Goal: Check status: Check status

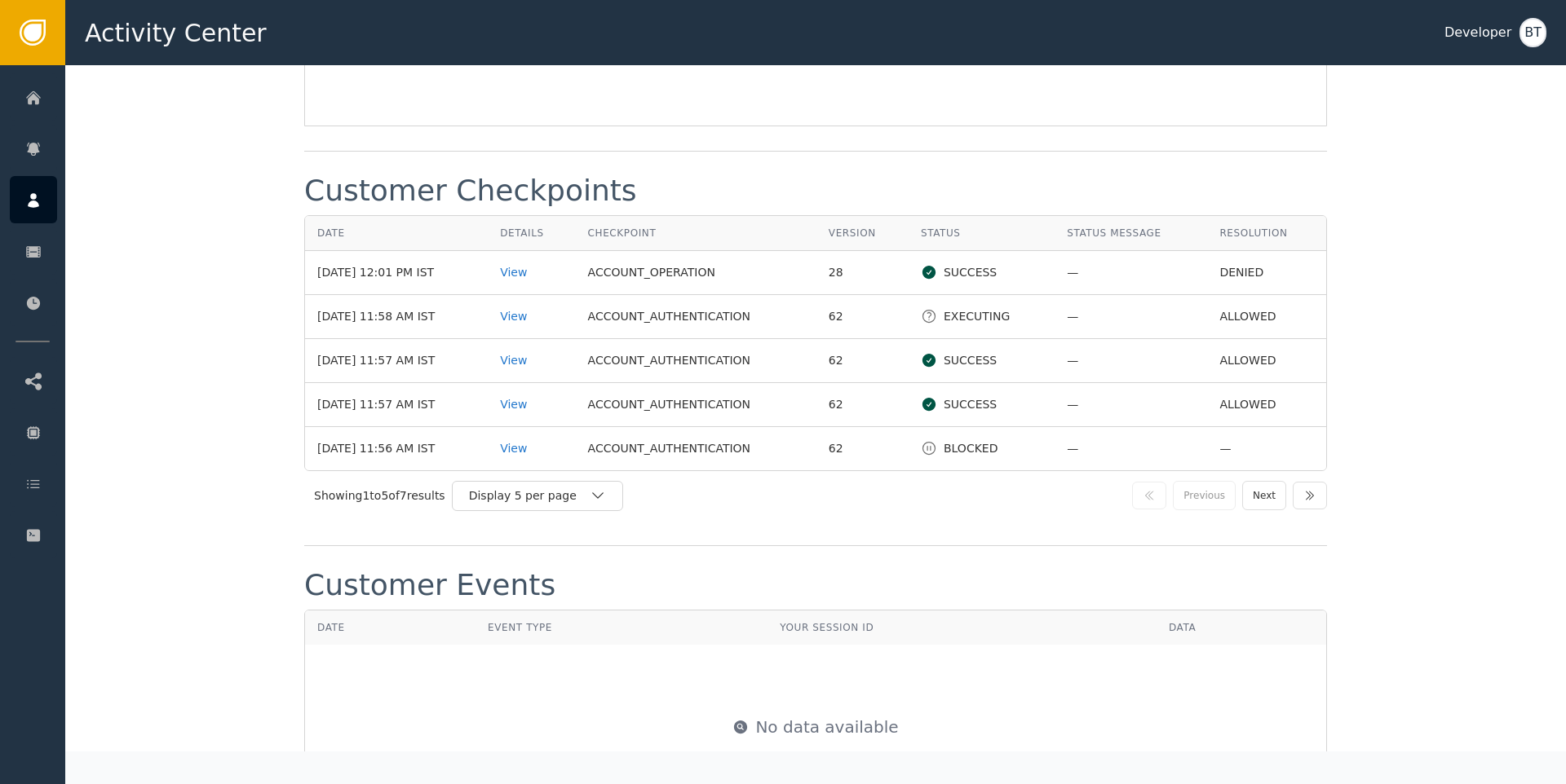
scroll to position [1947, 0]
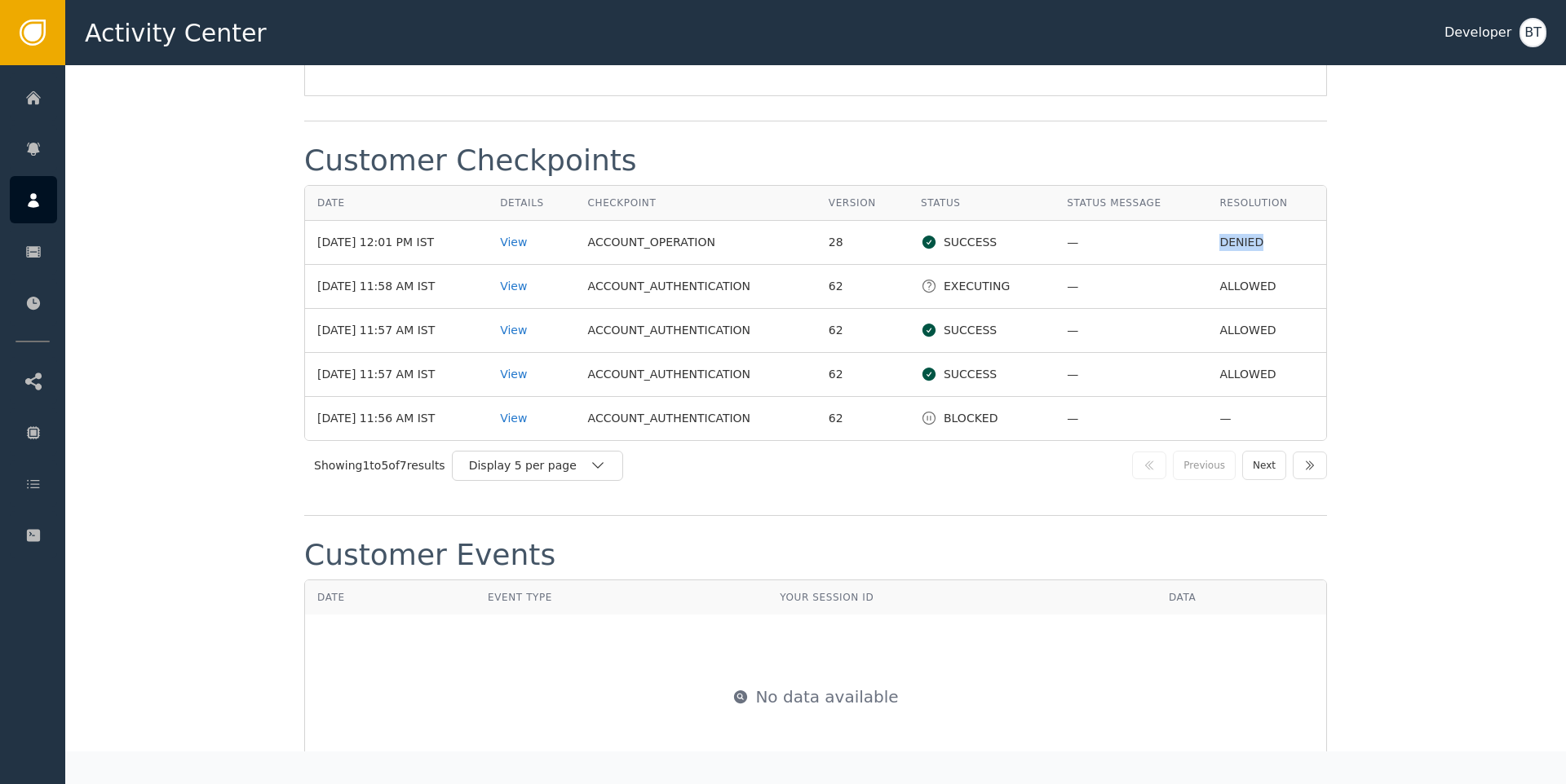
drag, startPoint x: 1208, startPoint y: 241, endPoint x: 1264, endPoint y: 238, distance: 56.1
click at [1264, 238] on td "DENIED" at bounding box center [1266, 242] width 119 height 44
click at [533, 239] on div "View" at bounding box center [532, 242] width 63 height 17
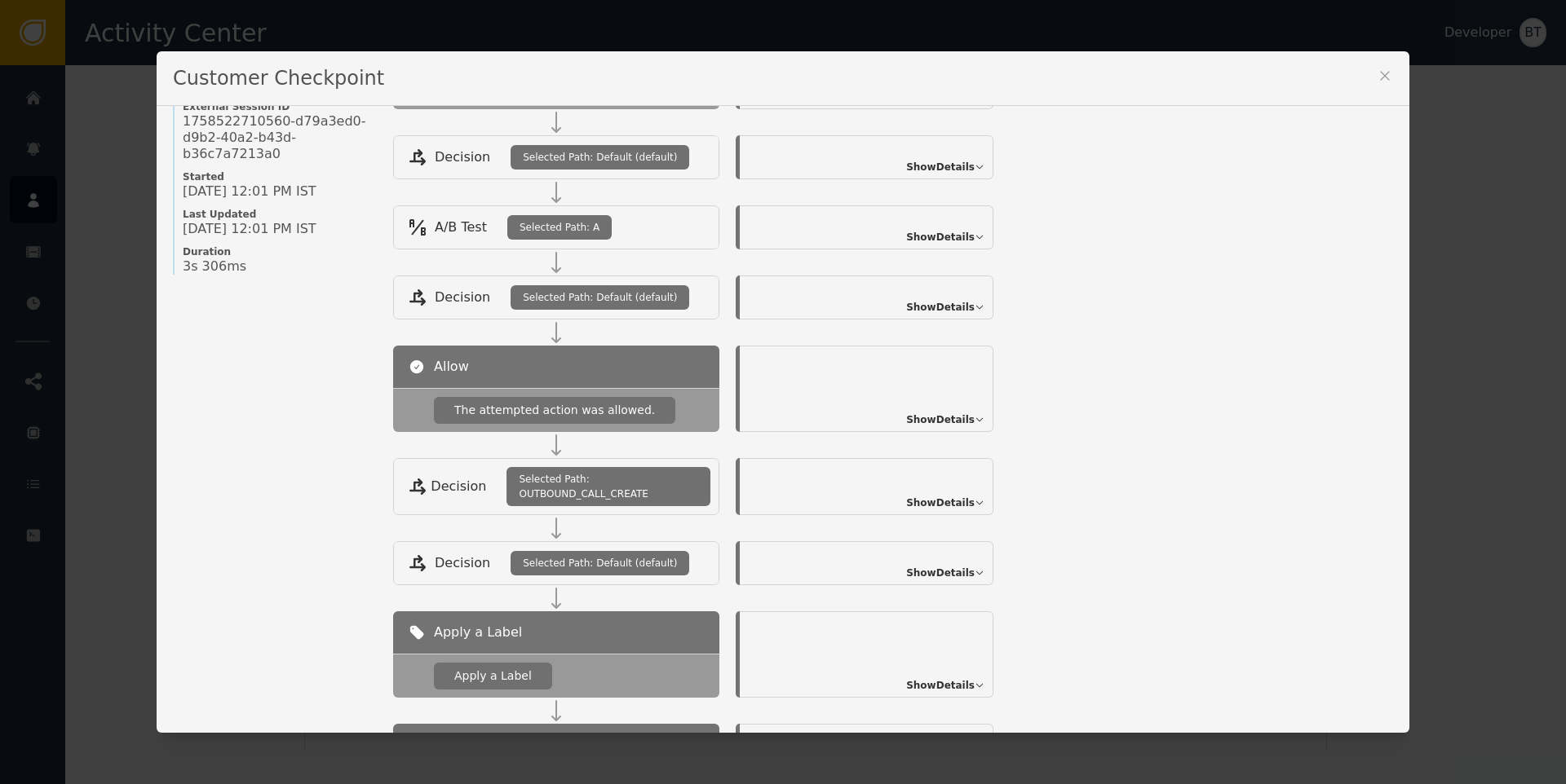
scroll to position [0, 0]
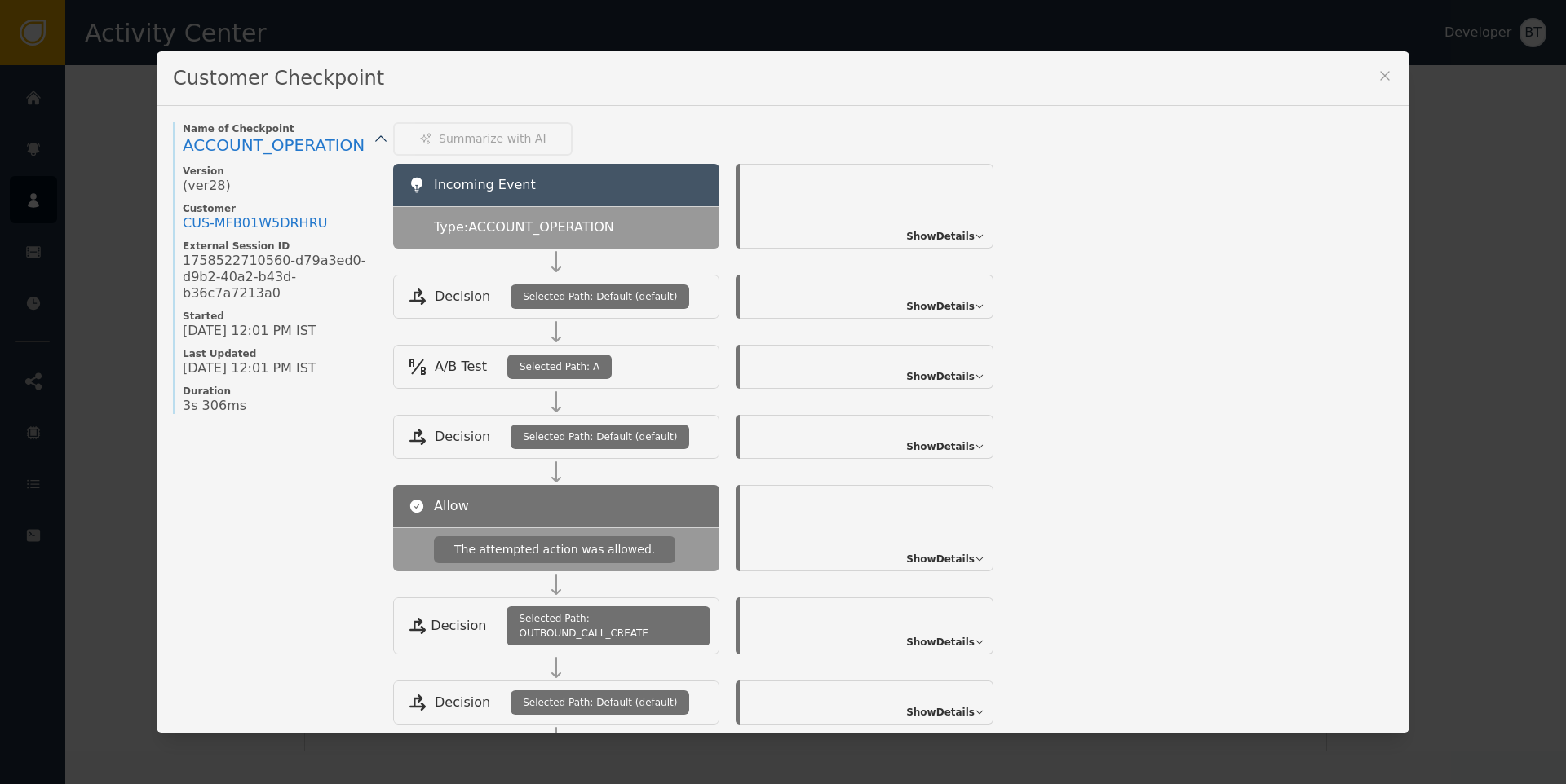
click at [1380, 77] on icon at bounding box center [1383, 75] width 9 height 9
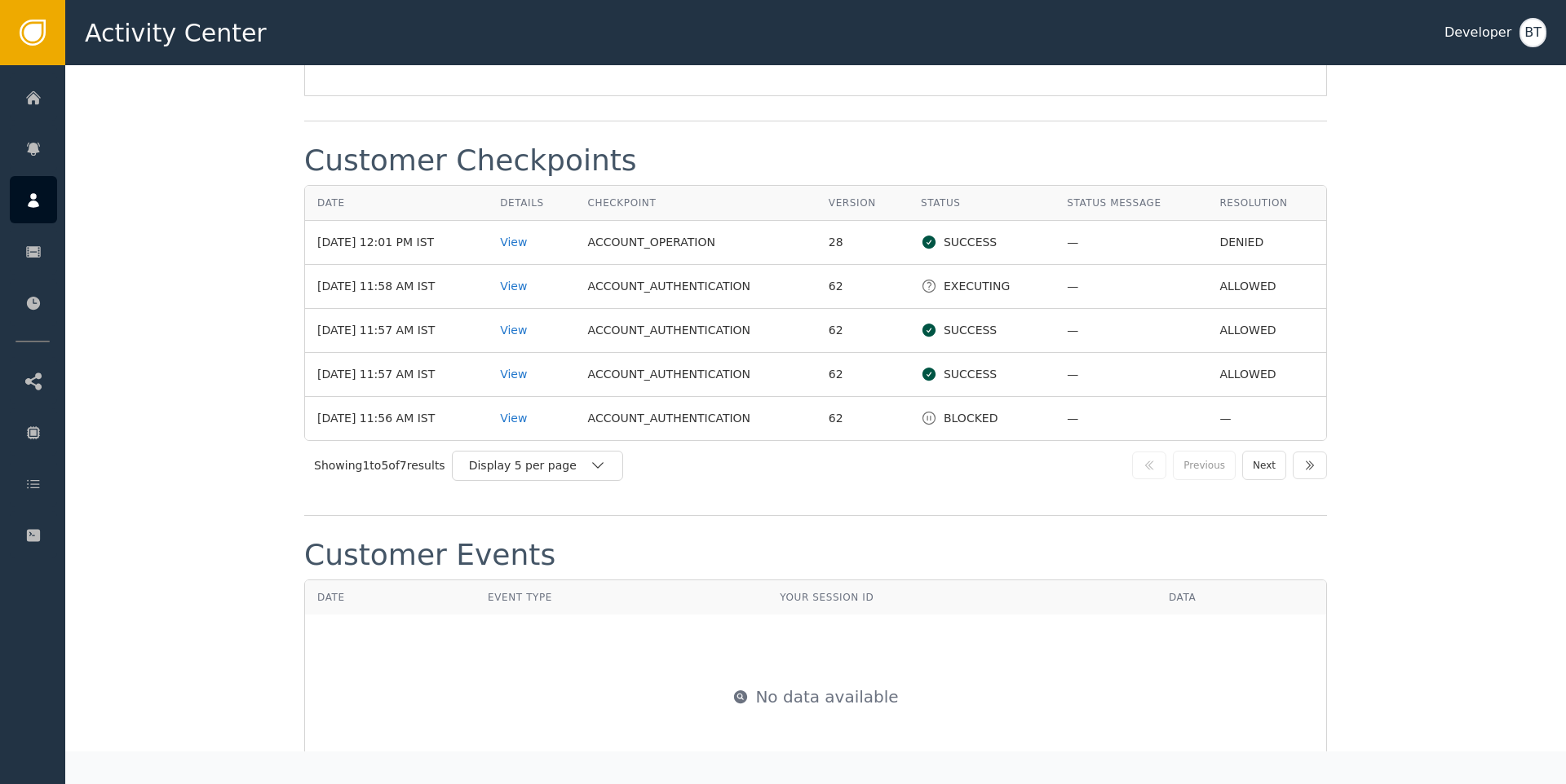
click at [1213, 244] on td "DENIED" at bounding box center [1266, 242] width 119 height 44
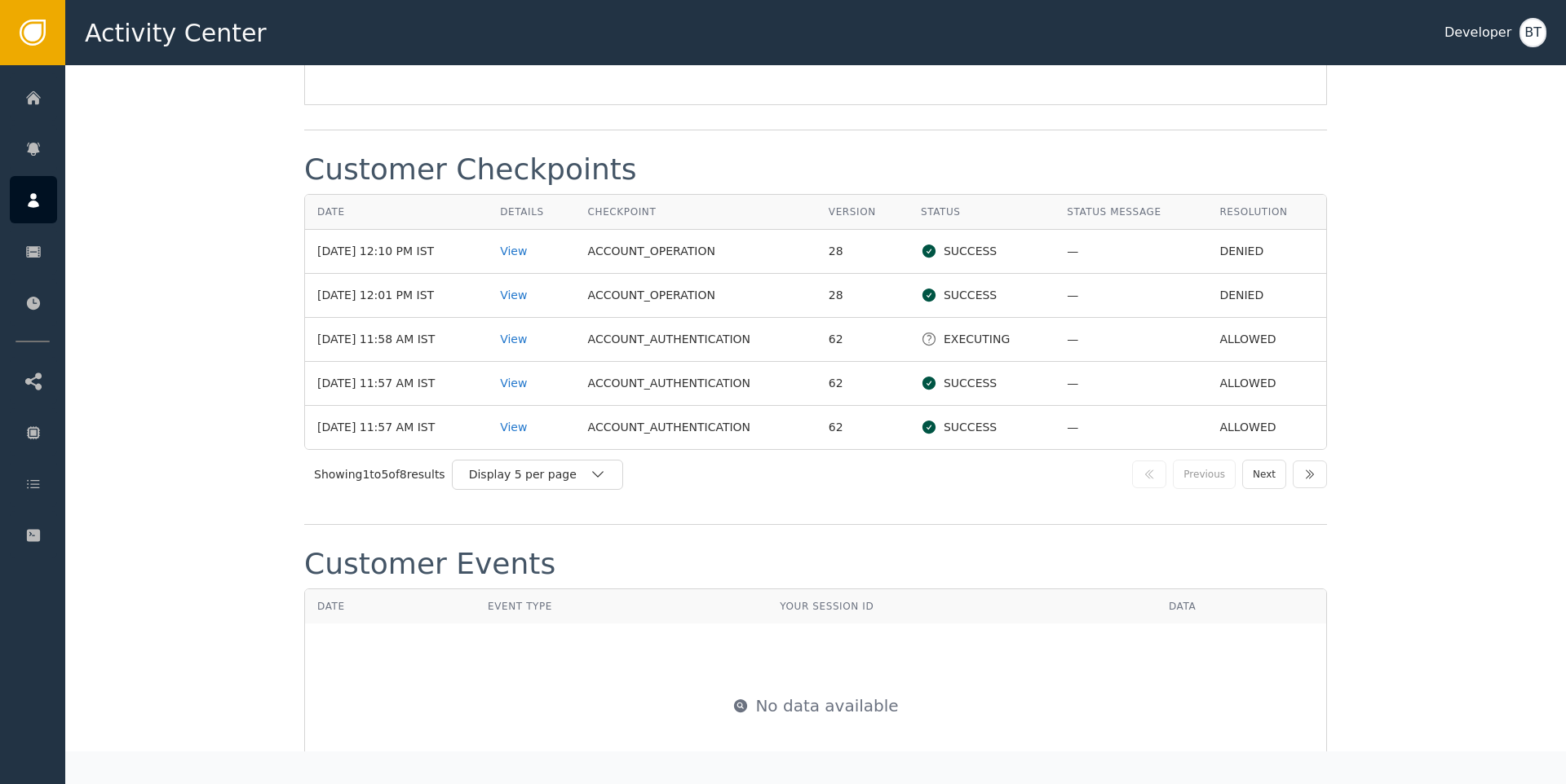
scroll to position [1916, 0]
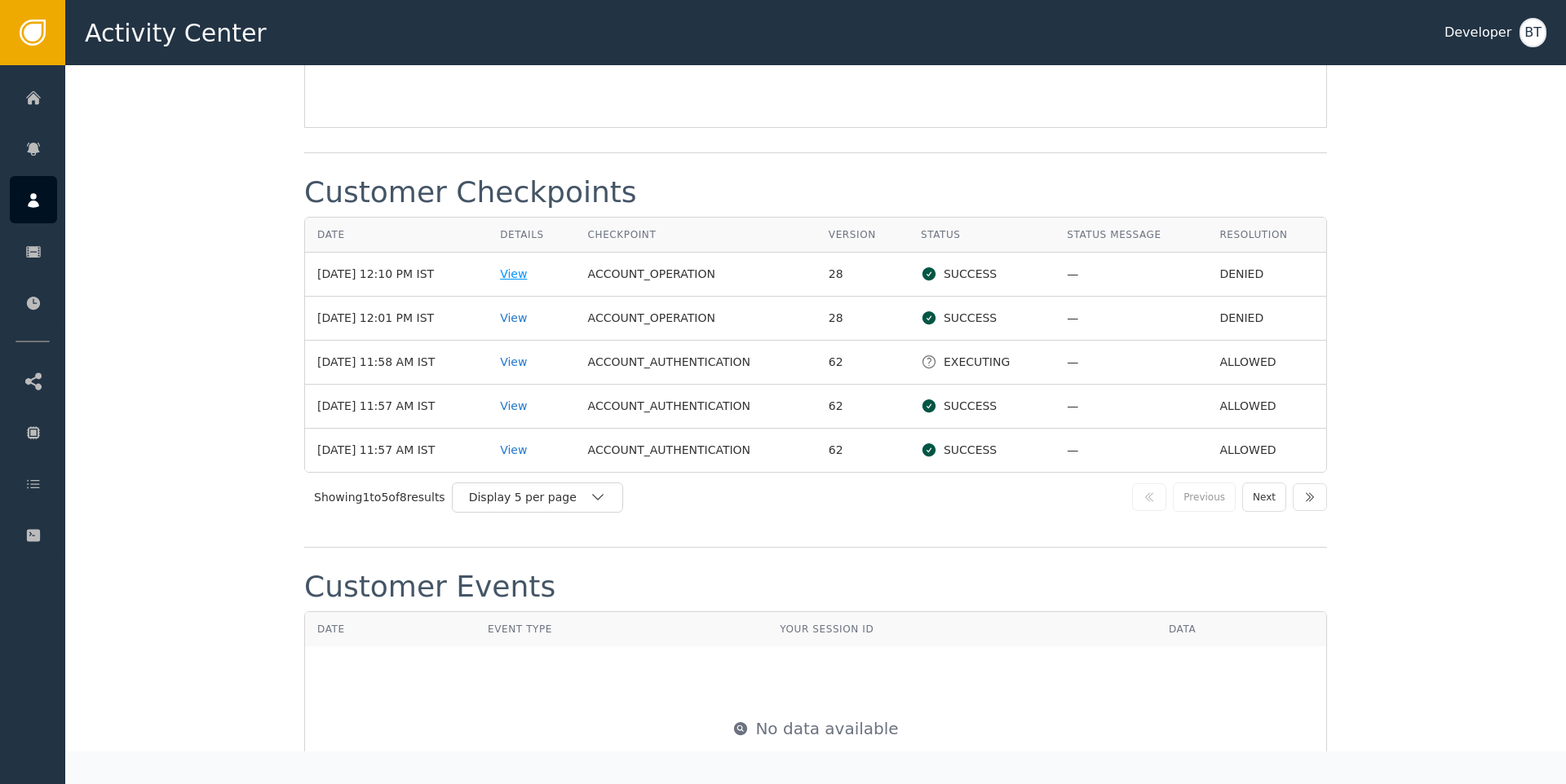
click at [558, 267] on div "View" at bounding box center [532, 275] width 63 height 17
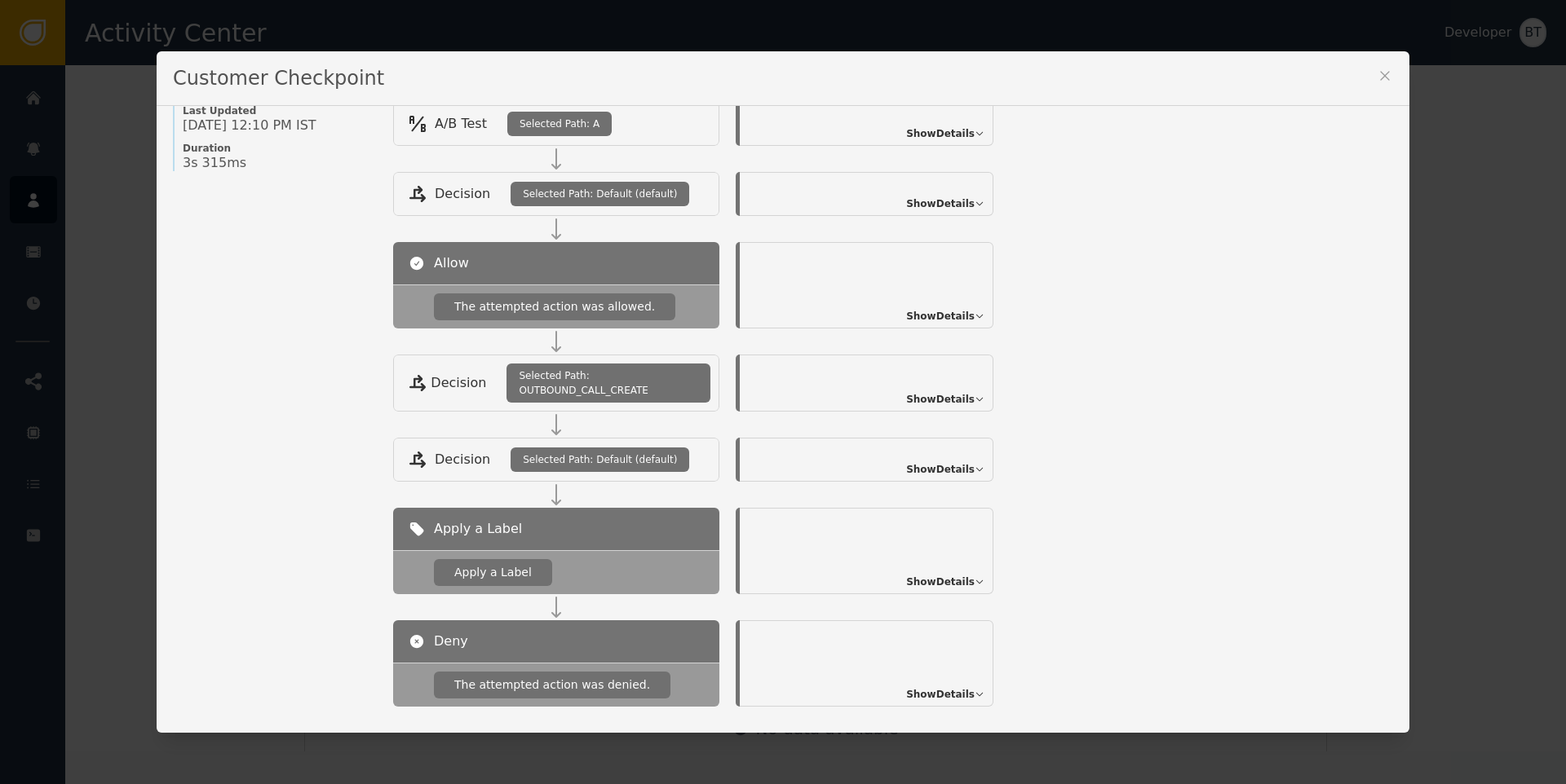
scroll to position [317, 0]
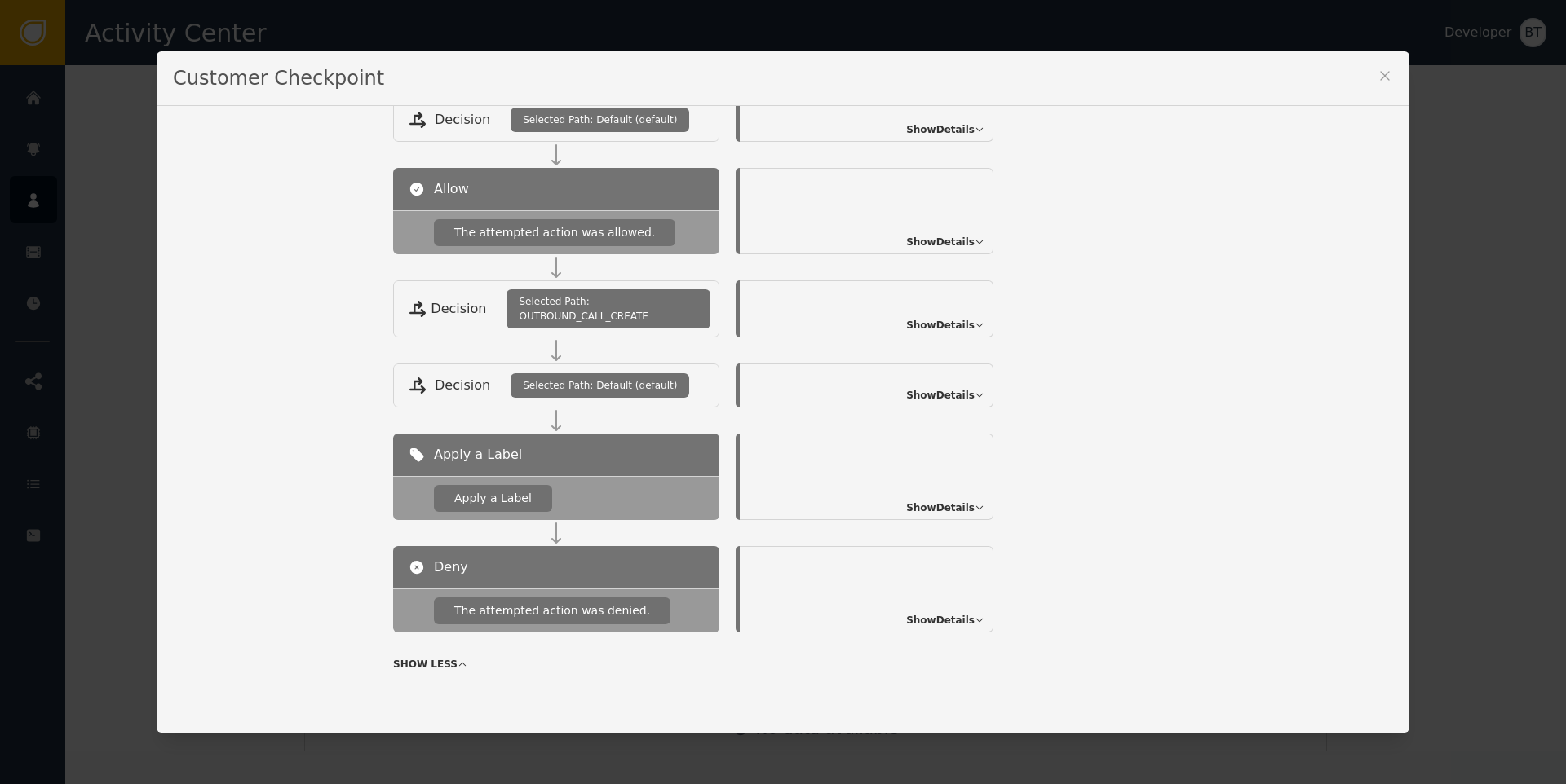
click at [955, 619] on span "Show Details" at bounding box center [940, 620] width 68 height 14
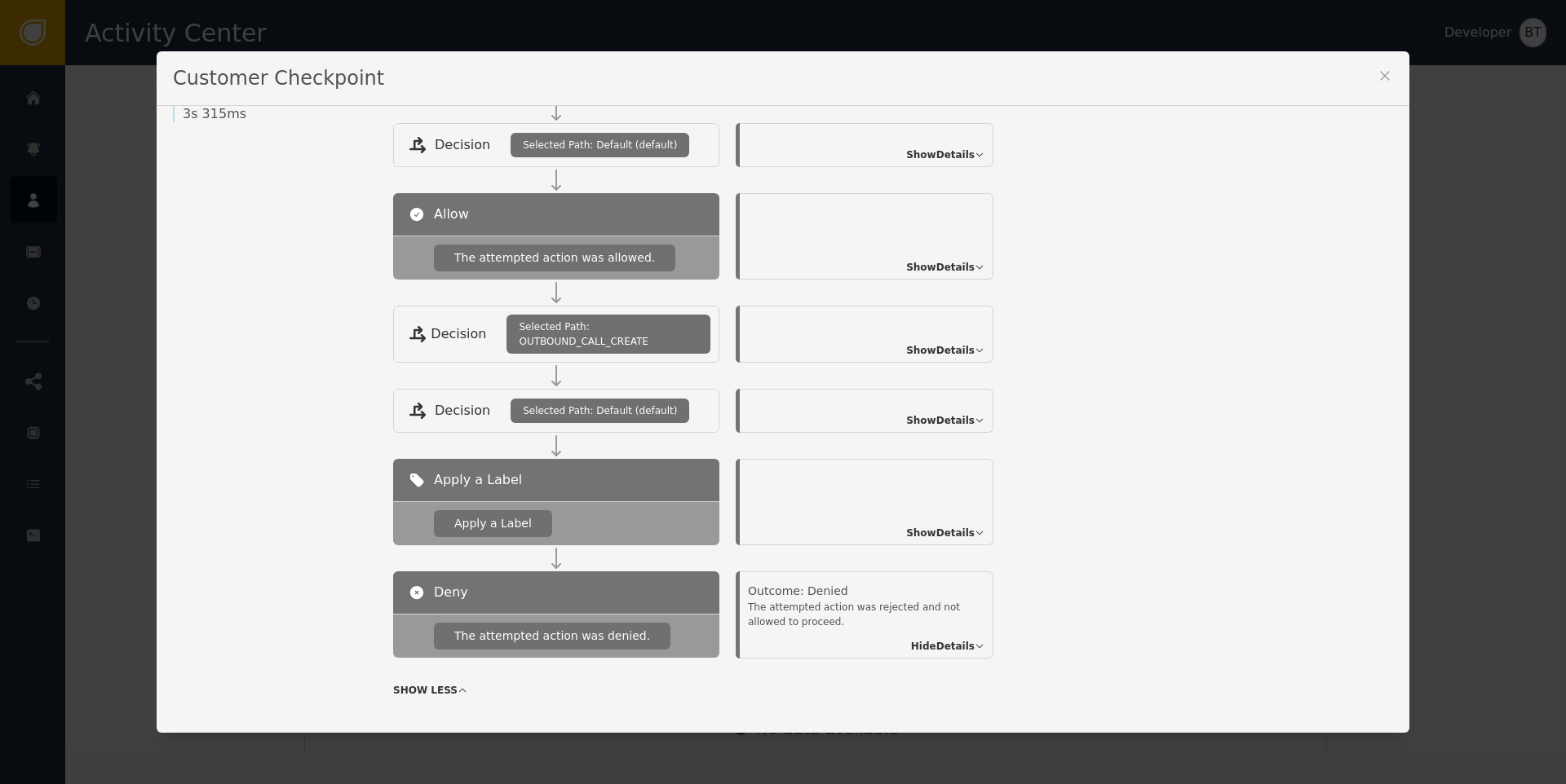
scroll to position [318, 0]
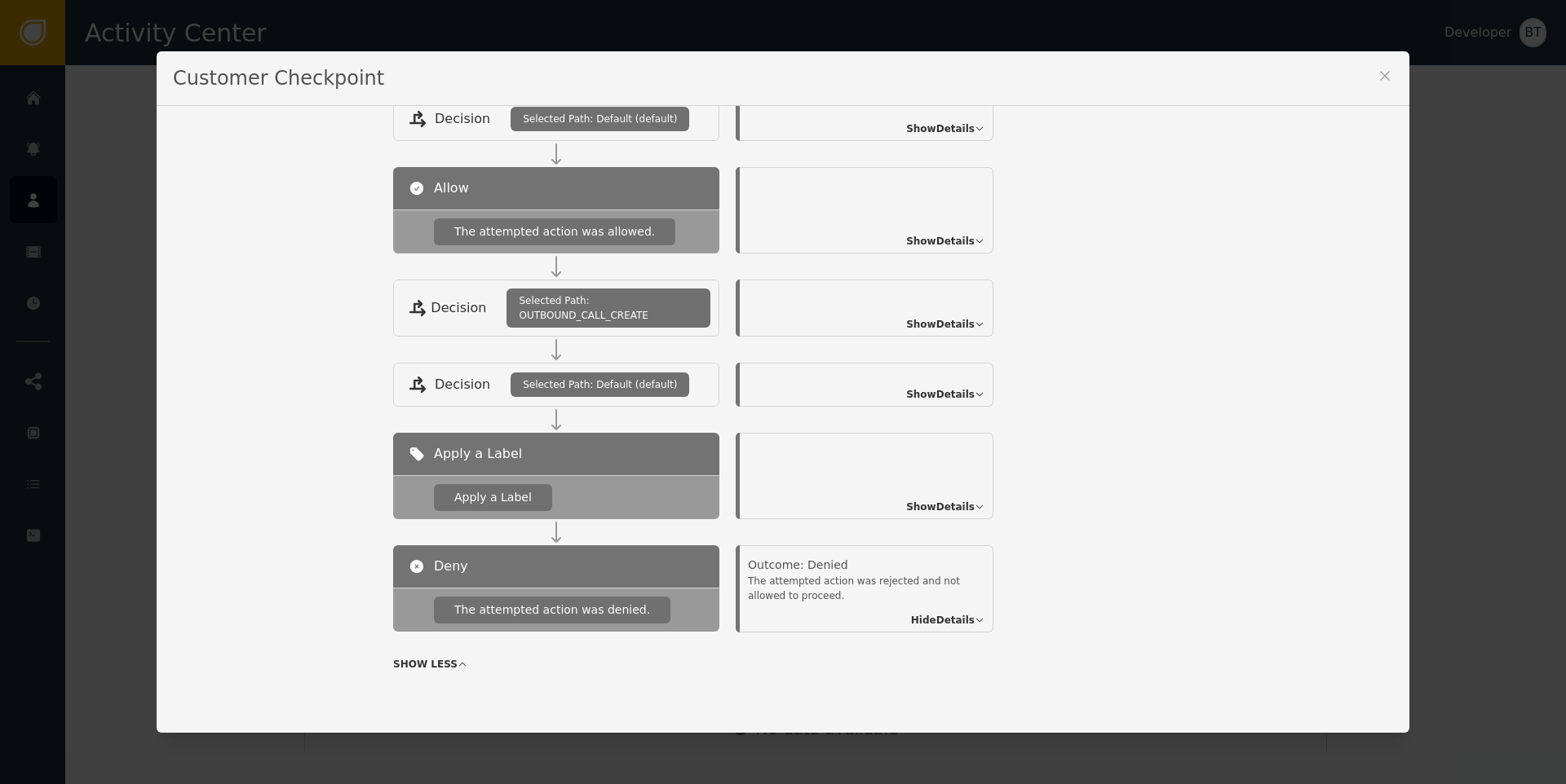
click at [967, 392] on span "Show Details" at bounding box center [940, 393] width 68 height 14
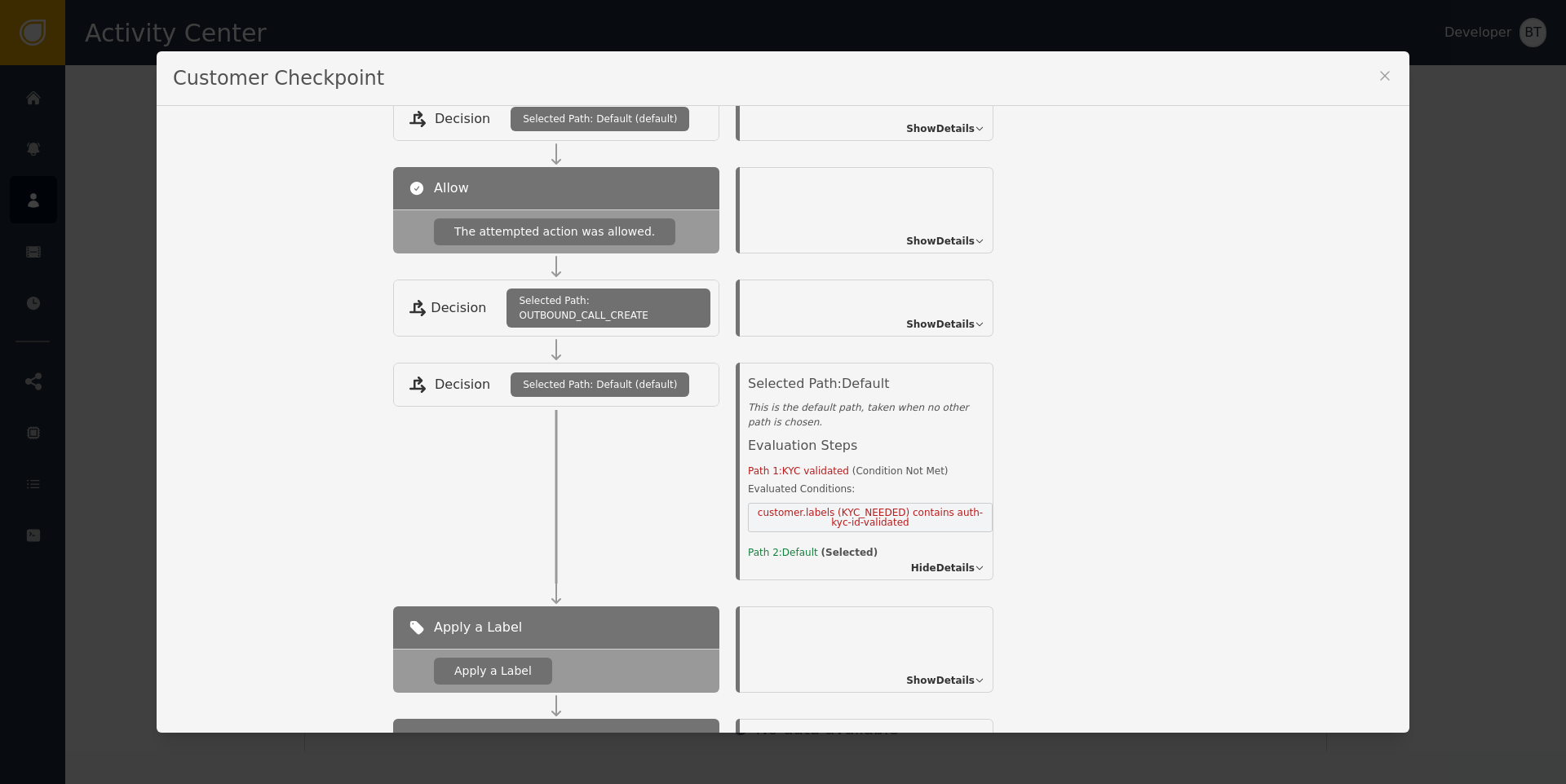
click at [957, 565] on span "Hide Details" at bounding box center [942, 567] width 64 height 14
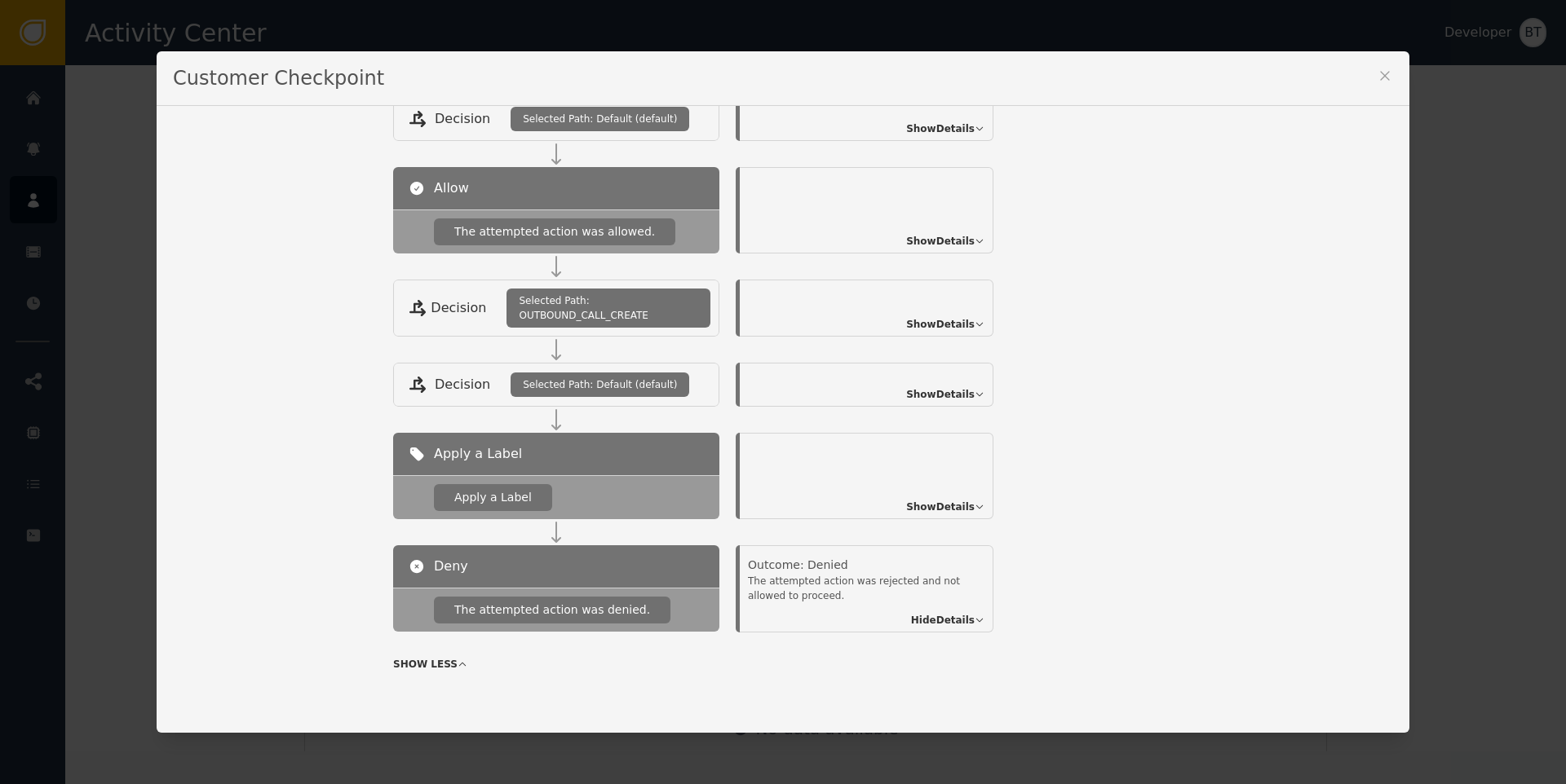
click at [953, 507] on span "Show Details" at bounding box center [940, 507] width 68 height 14
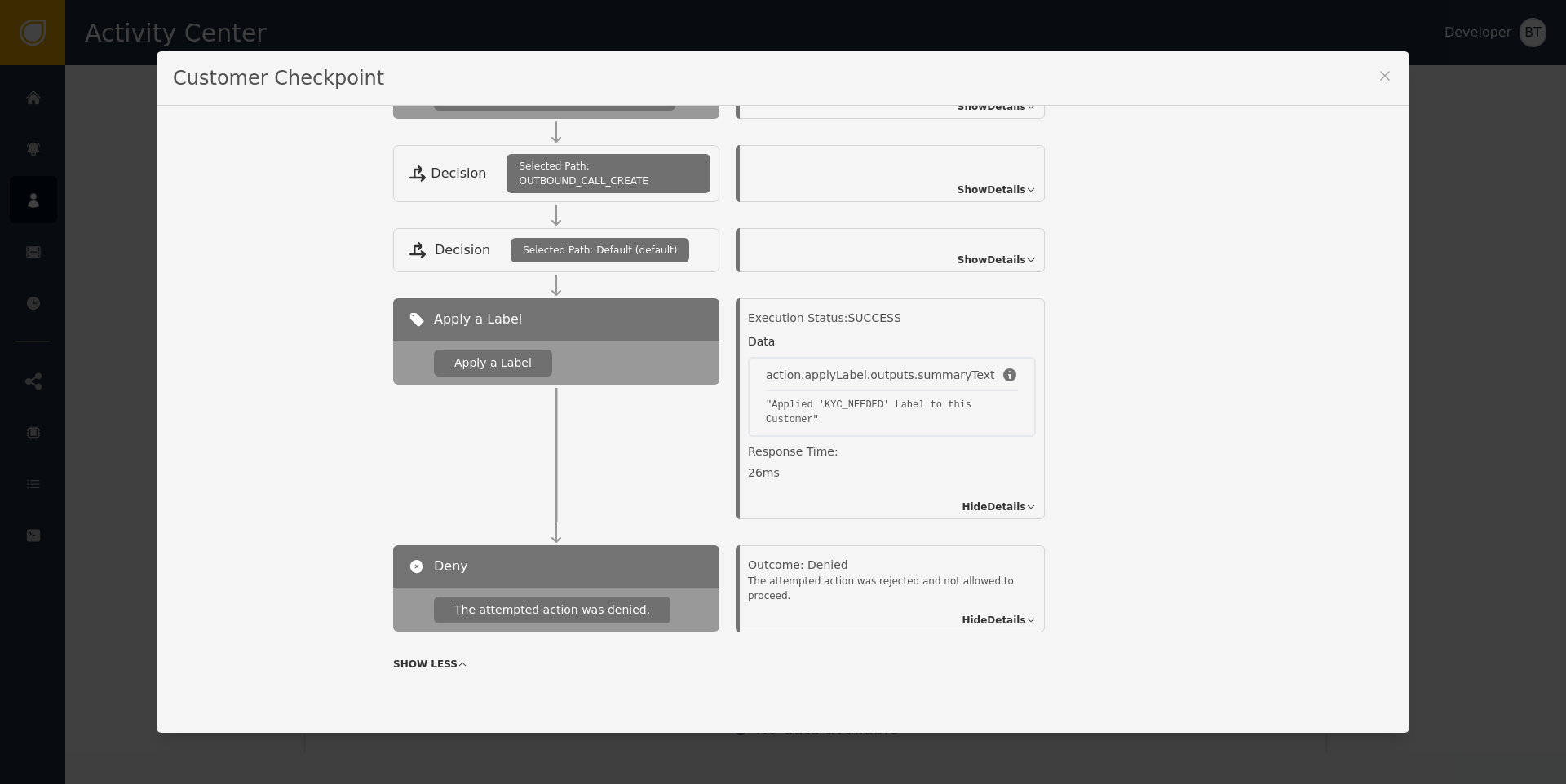
click at [984, 614] on span "Hide Details" at bounding box center [993, 620] width 64 height 14
click at [984, 620] on span "Show Details" at bounding box center [992, 620] width 68 height 14
click at [1380, 71] on icon at bounding box center [1384, 75] width 16 height 16
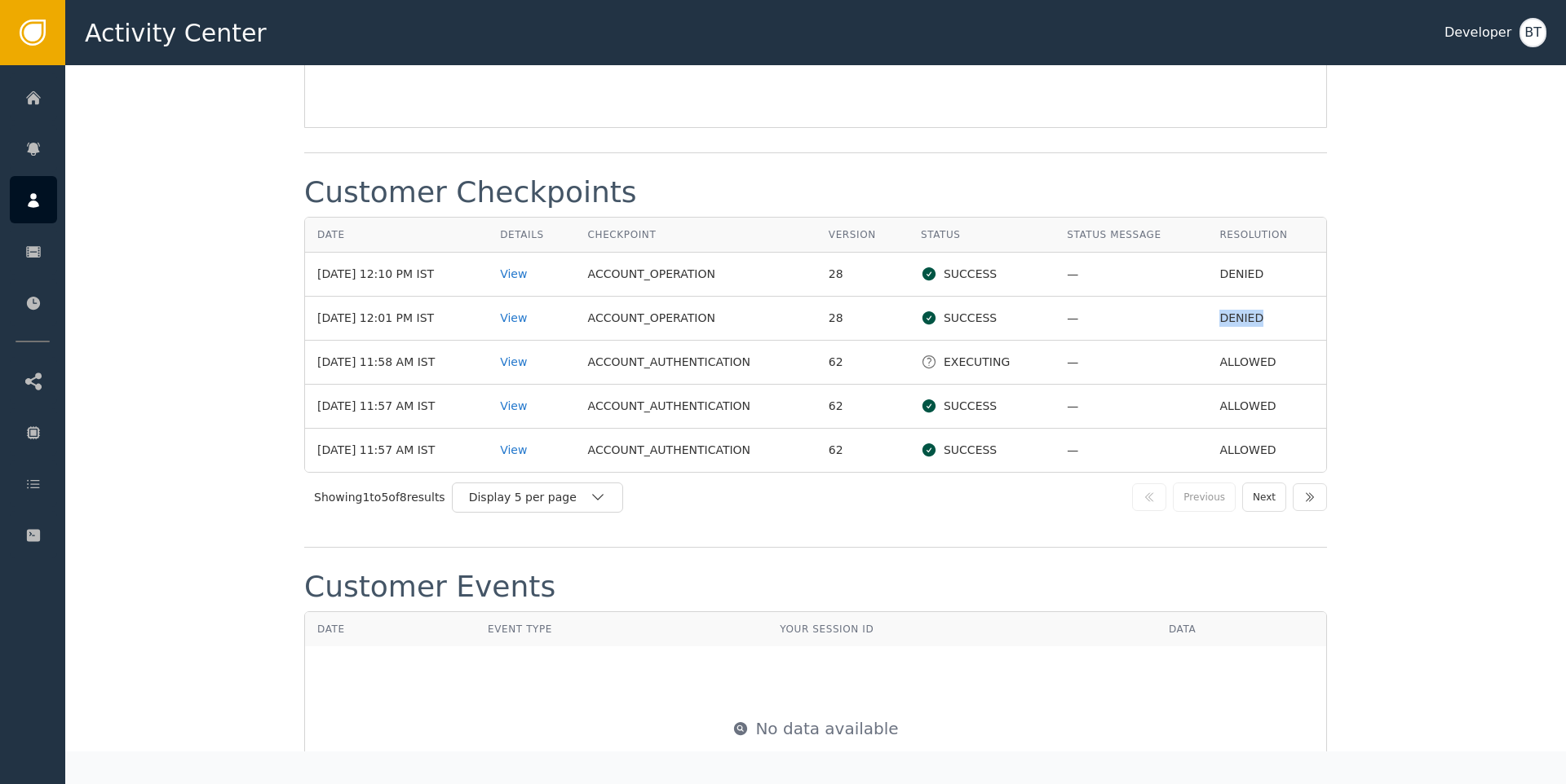
drag, startPoint x: 1195, startPoint y: 317, endPoint x: 1270, endPoint y: 296, distance: 77.9
click at [1285, 316] on td "DENIED" at bounding box center [1266, 318] width 119 height 44
drag, startPoint x: 1196, startPoint y: 261, endPoint x: 1285, endPoint y: 265, distance: 89.1
click at [1285, 265] on td "DENIED" at bounding box center [1266, 275] width 119 height 44
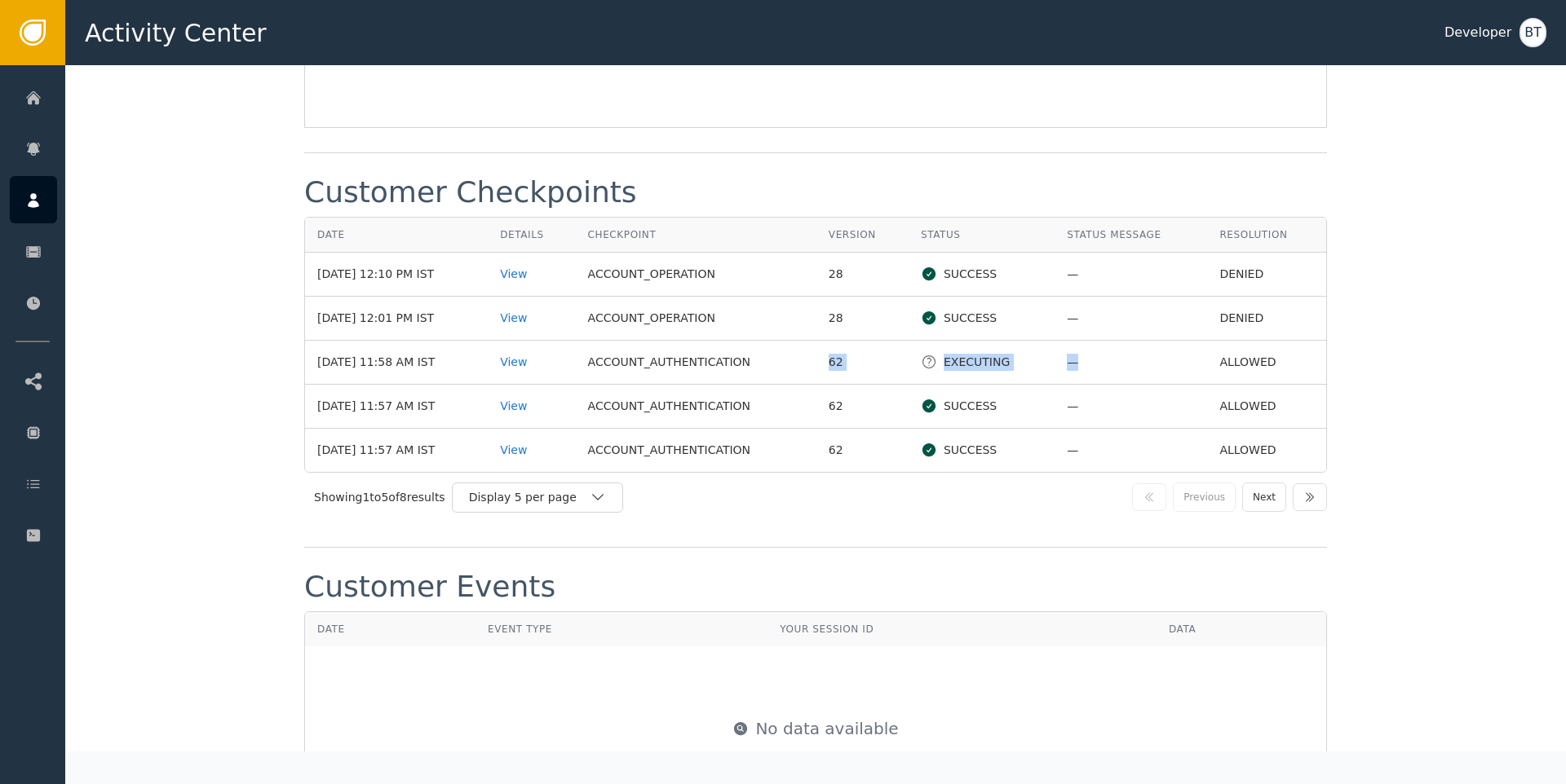
drag, startPoint x: 917, startPoint y: 358, endPoint x: 1099, endPoint y: 359, distance: 182.0
click at [1099, 359] on tr "Sep 22, 2025, 11:58 AM IST View ACCOUNT_AUTHENTICATION 62 EXECUTING — ALLOWED" at bounding box center [816, 363] width 1021 height 44
click at [1167, 360] on td "—" at bounding box center [1131, 363] width 152 height 44
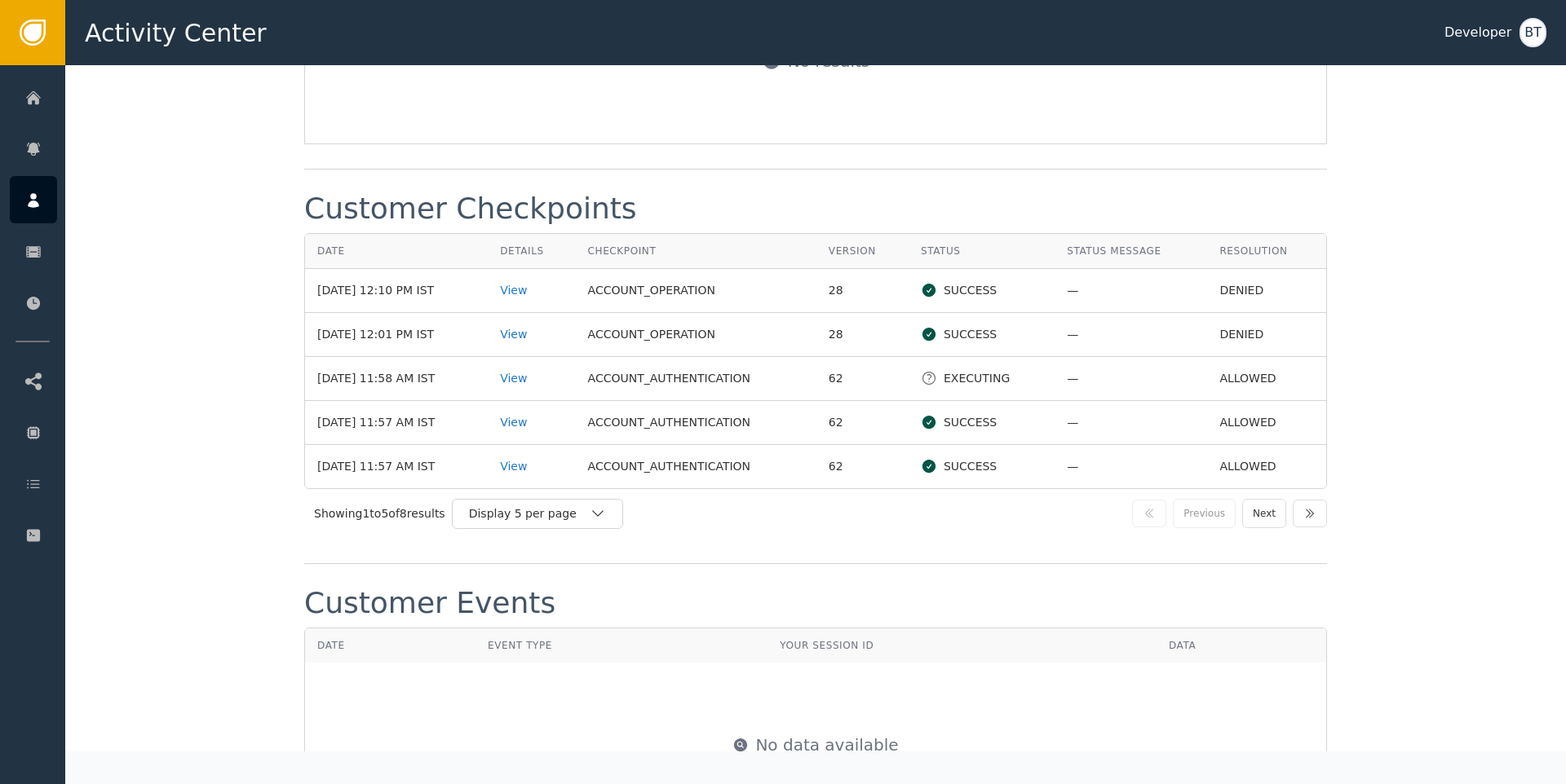
scroll to position [1882, 0]
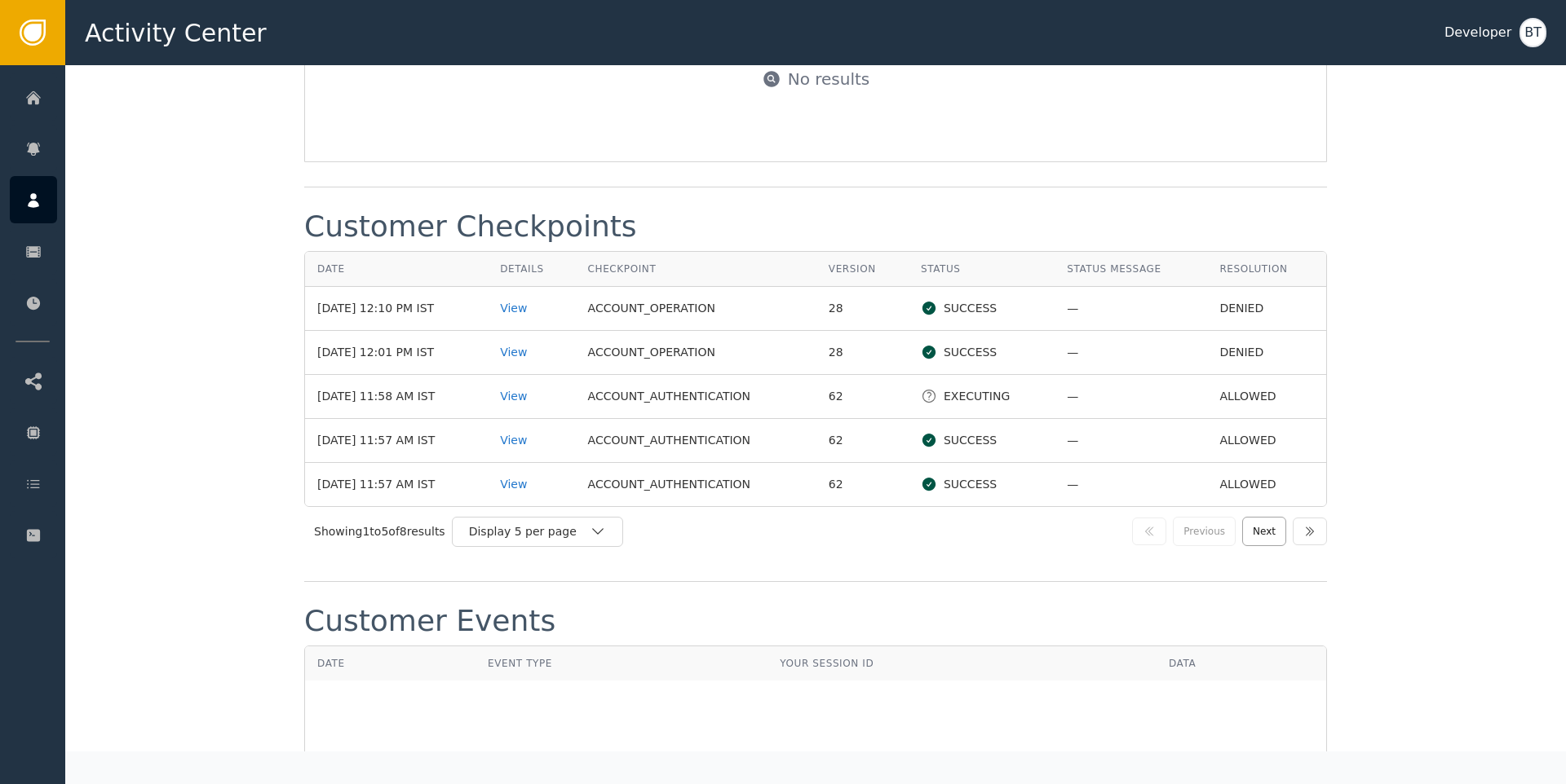
click at [1255, 518] on button "Next" at bounding box center [1264, 531] width 44 height 29
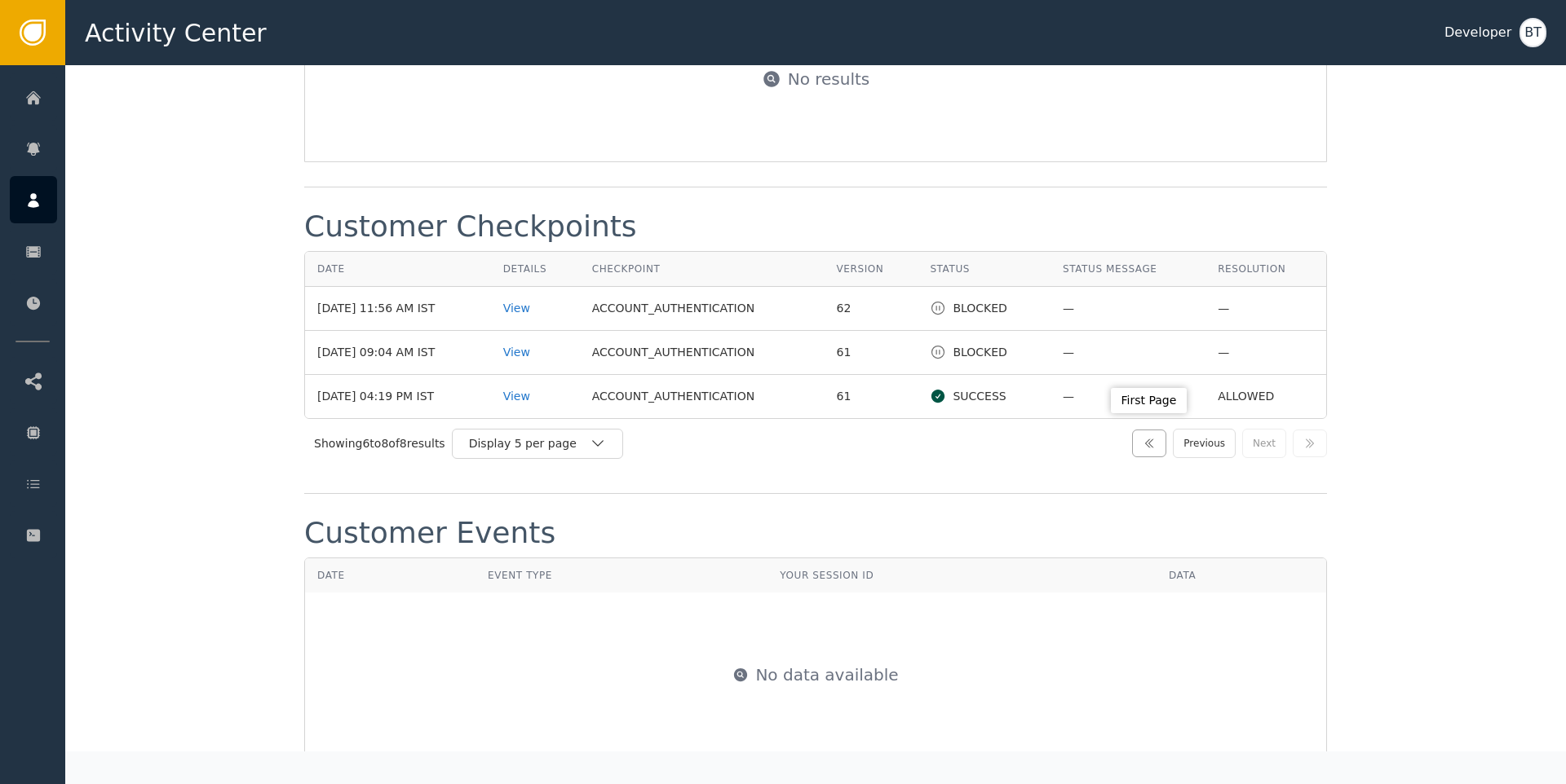
click at [1156, 433] on button "button" at bounding box center [1150, 443] width 34 height 28
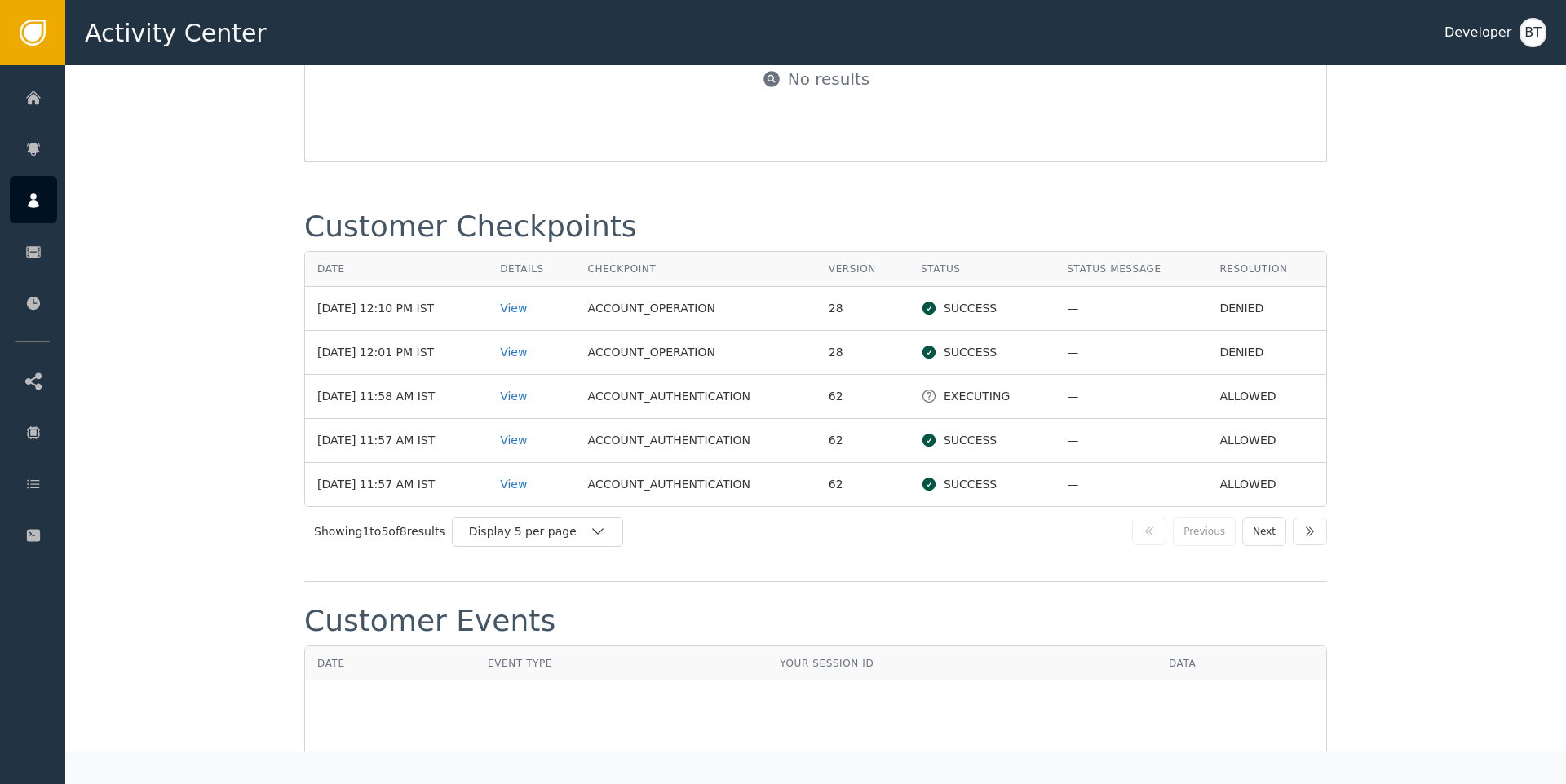
click at [1236, 302] on td "DENIED" at bounding box center [1266, 309] width 119 height 44
click at [1229, 375] on td "ALLOWED" at bounding box center [1266, 397] width 119 height 44
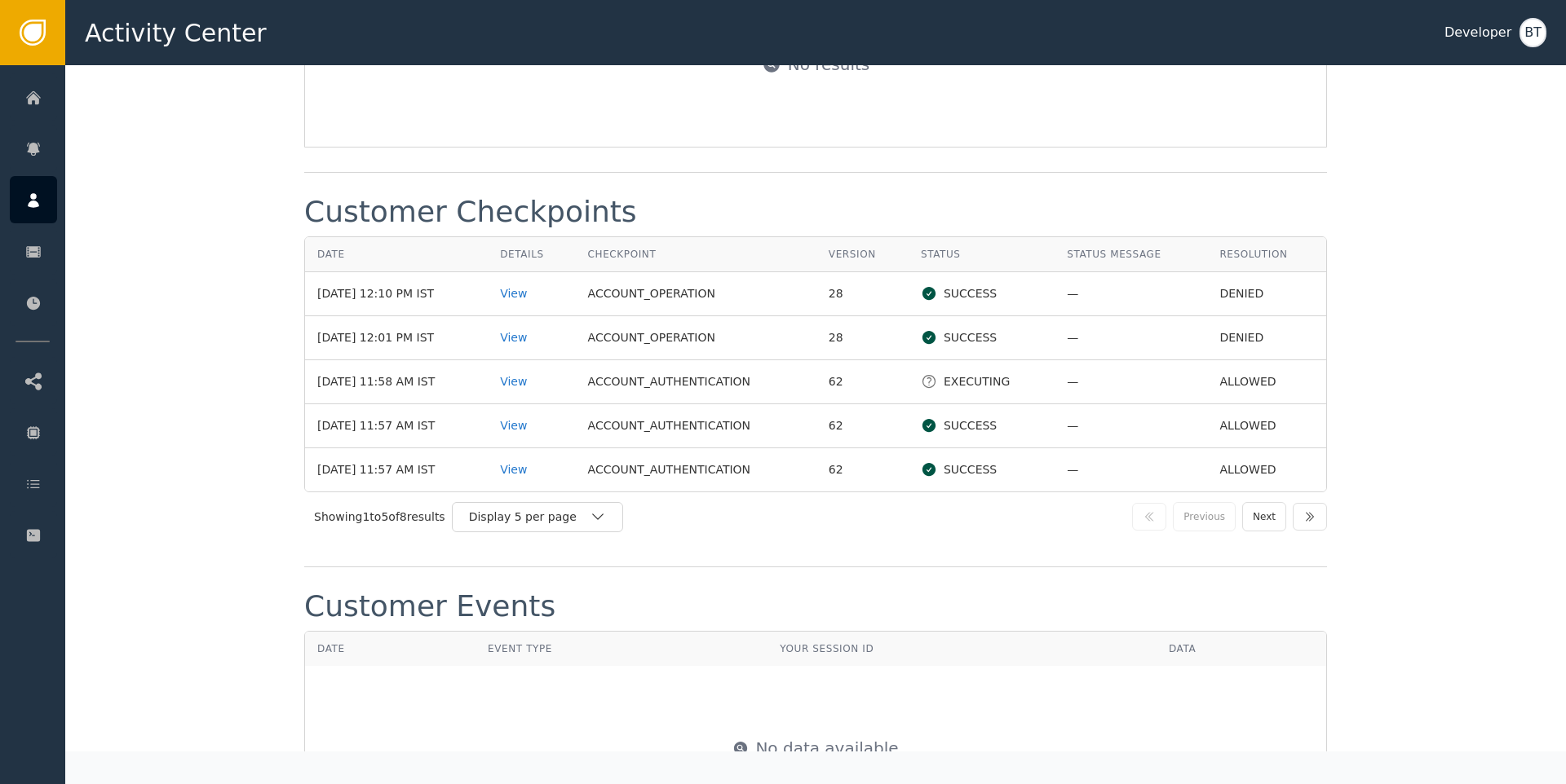
scroll to position [1866, 0]
